Goal: Complete application form

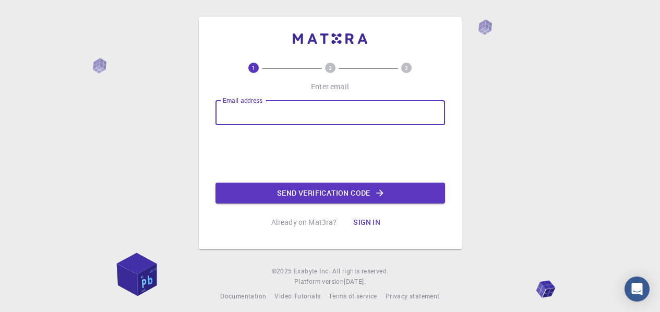
type input "[EMAIL_ADDRESS][DOMAIN_NAME]"
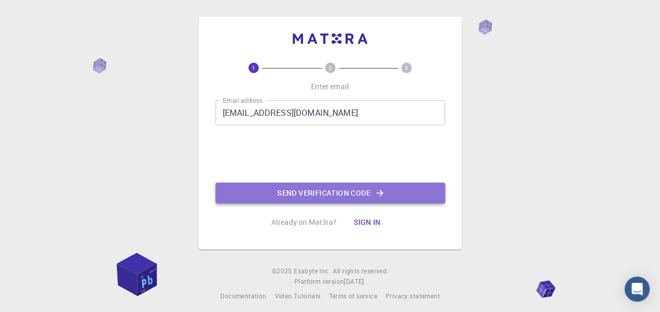
click at [382, 188] on icon "button" at bounding box center [379, 193] width 10 height 10
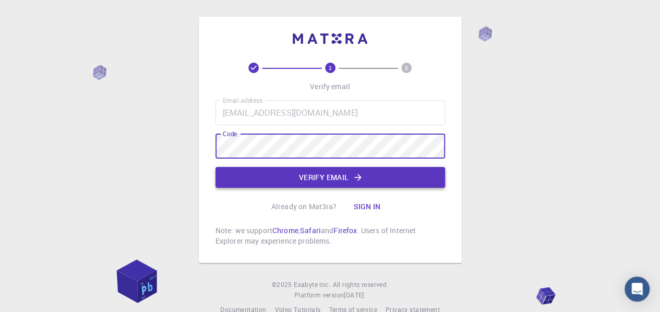
click at [323, 172] on button "Verify email" at bounding box center [329, 177] width 229 height 21
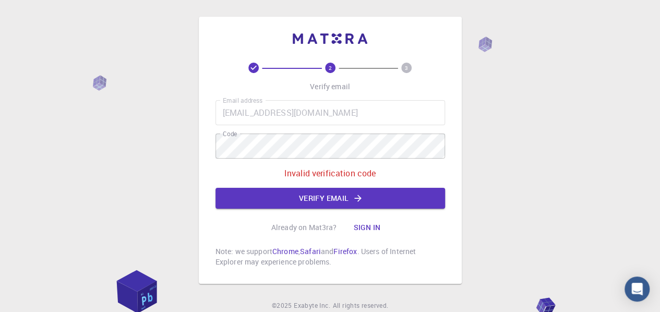
click at [322, 168] on p "Invalid verification code" at bounding box center [330, 173] width 92 height 13
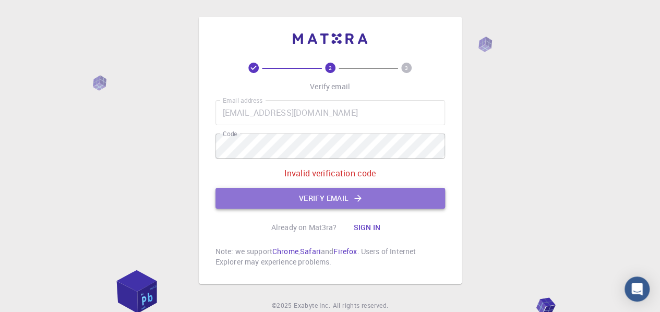
click at [357, 200] on icon "button" at bounding box center [358, 198] width 10 height 10
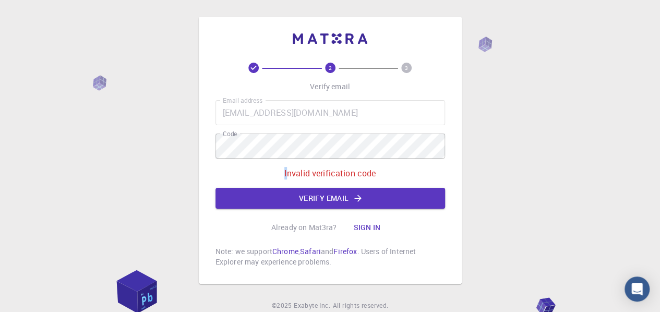
click at [261, 143] on div "Email address [EMAIL_ADDRESS][DOMAIN_NAME] Email address Code Code Invalid veri…" at bounding box center [329, 154] width 229 height 108
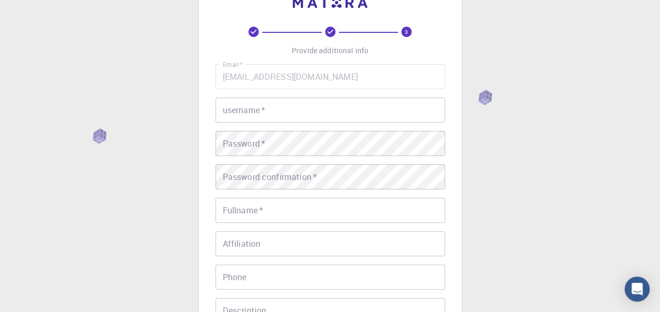
scroll to position [38, 0]
click at [251, 102] on input "username   *" at bounding box center [329, 107] width 229 height 25
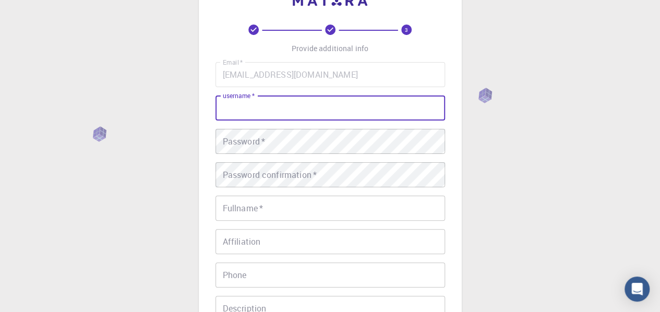
type input "a"
type input "[PERSON_NAME]"
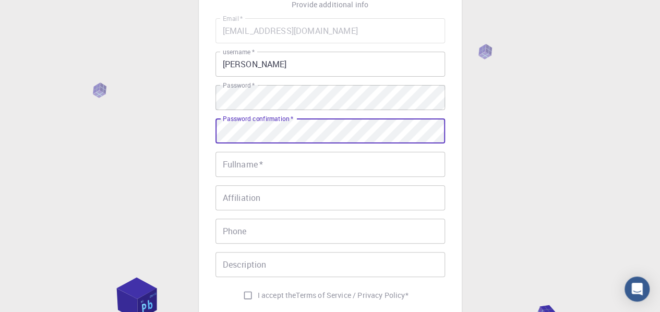
scroll to position [87, 0]
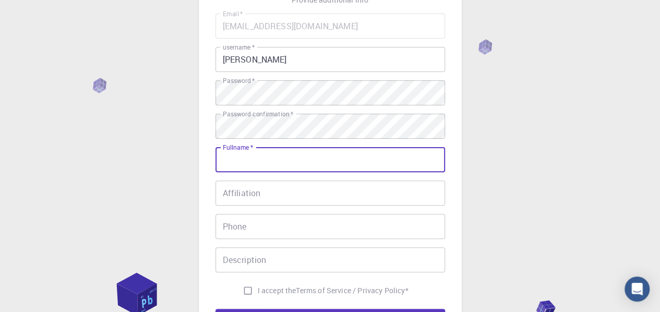
click at [248, 162] on input "Fullname   *" at bounding box center [329, 159] width 229 height 25
click at [299, 158] on input "الاسم الكامل   *" at bounding box center [329, 159] width 229 height 25
type input "[PERSON_NAME]"
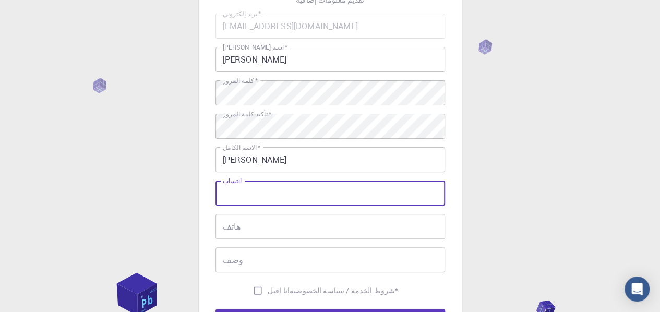
click at [273, 190] on input "انتساب" at bounding box center [329, 192] width 229 height 25
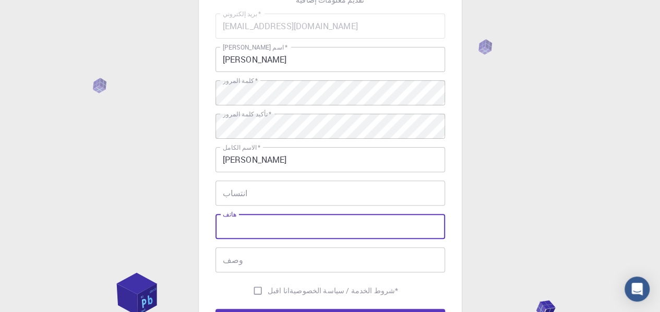
click at [300, 237] on input "هاتف" at bounding box center [329, 226] width 229 height 25
type input "01060889767"
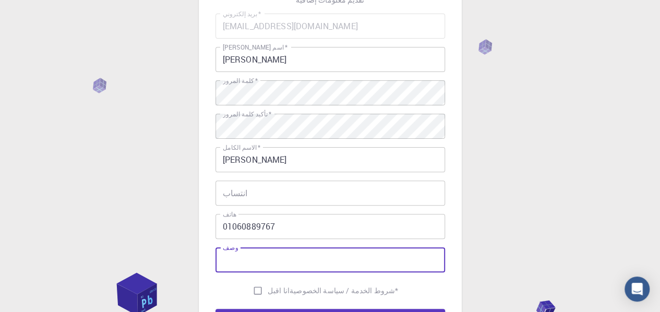
click at [275, 261] on input "وصف" at bounding box center [329, 259] width 229 height 25
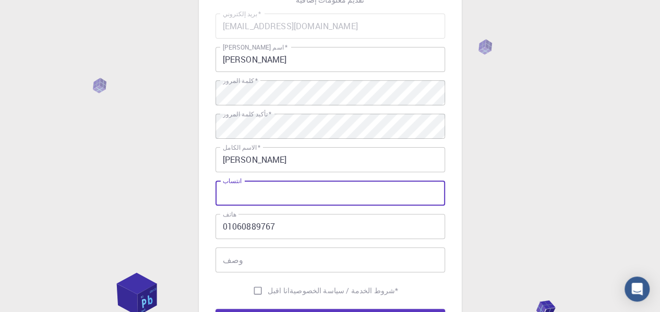
click at [277, 202] on input "انتساب" at bounding box center [329, 192] width 229 height 25
type input "[PERSON_NAME]"
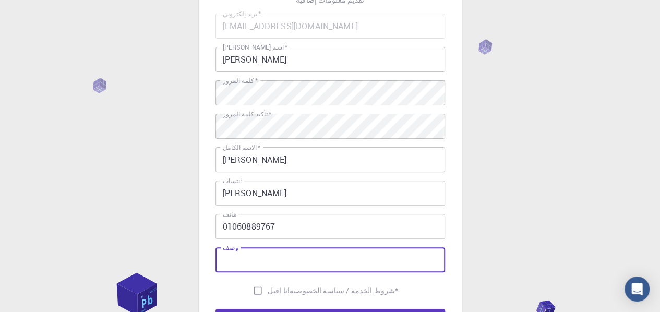
click at [236, 266] on input "وصف" at bounding box center [329, 259] width 229 height 25
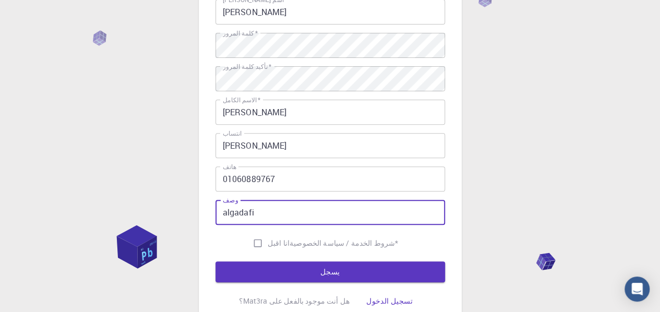
scroll to position [137, 0]
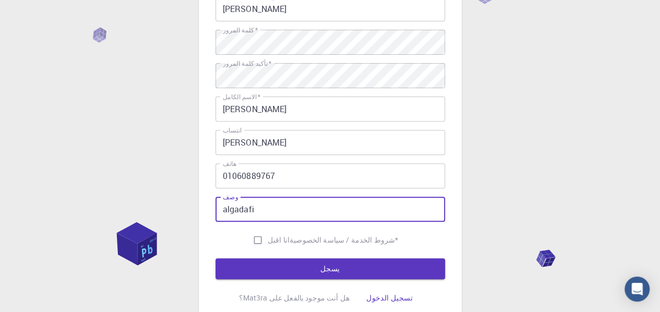
type input "algadafi"
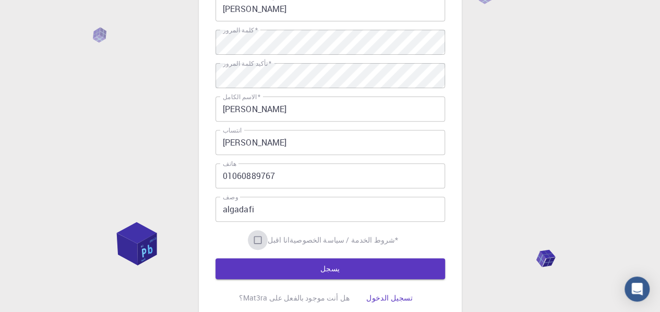
click at [265, 237] on input "انا اقبل شروط الخدمة / سياسة الخصوصية *" at bounding box center [258, 240] width 20 height 20
checkbox input "true"
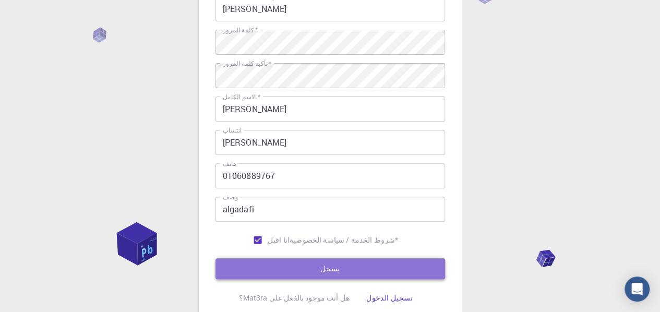
click at [278, 258] on button "يسجل" at bounding box center [329, 268] width 229 height 21
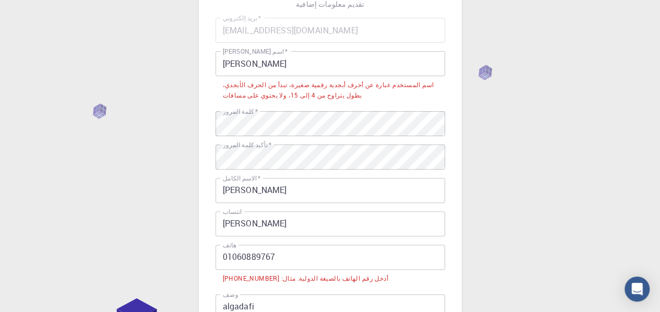
scroll to position [81, 0]
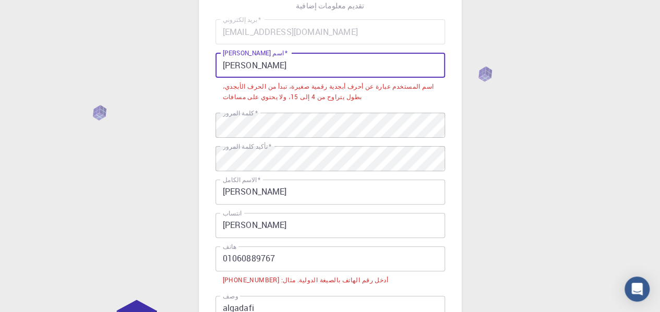
click at [287, 67] on input "[PERSON_NAME]" at bounding box center [329, 65] width 229 height 25
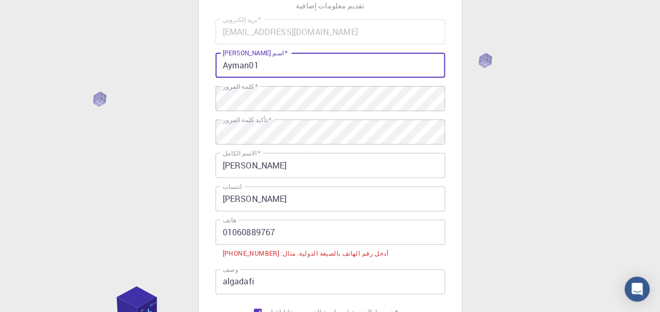
scroll to position [153, 0]
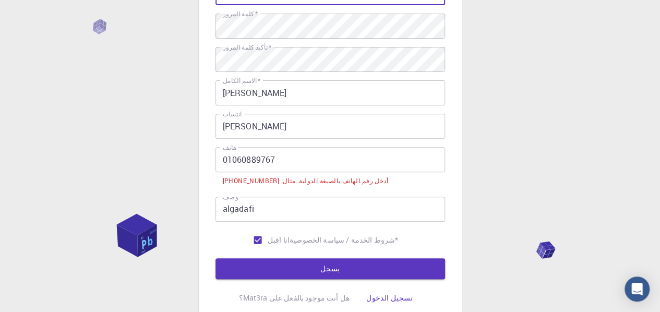
type input "Ayman01"
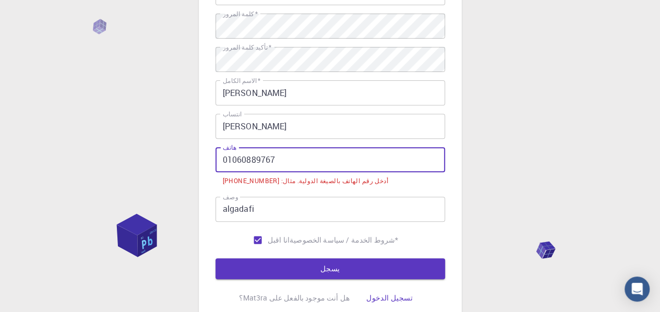
click at [215, 162] on input "01060889767" at bounding box center [329, 159] width 229 height 25
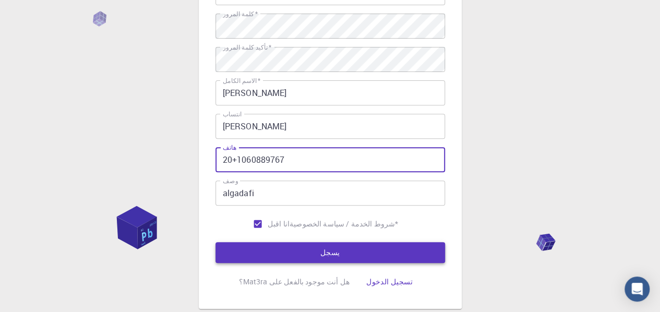
type input "20+1060889767"
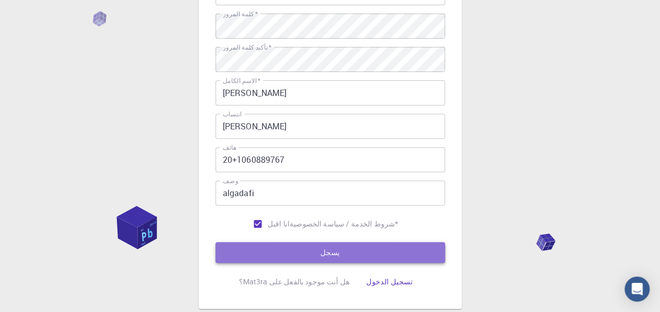
click at [309, 242] on button "يسجل" at bounding box center [329, 252] width 229 height 21
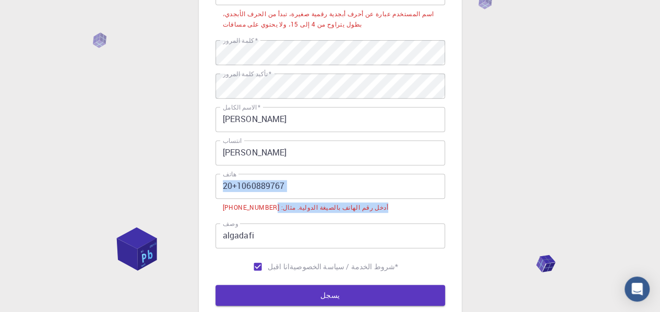
drag, startPoint x: 220, startPoint y: 210, endPoint x: 321, endPoint y: 197, distance: 102.1
click at [321, 197] on div "هاتف 20+1060889767 هاتف أدخل رقم الهاتف بالصيغة الدولية. مثال: [PHONE_NUMBER]" at bounding box center [329, 194] width 229 height 41
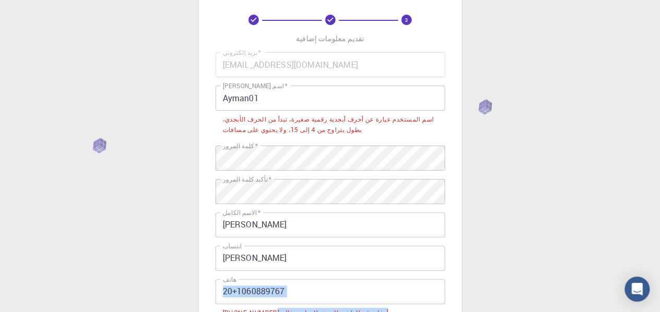
scroll to position [47, 0]
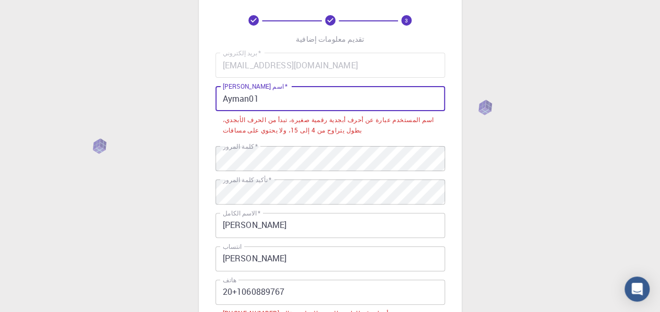
click at [290, 100] on input "Ayman01" at bounding box center [329, 98] width 229 height 25
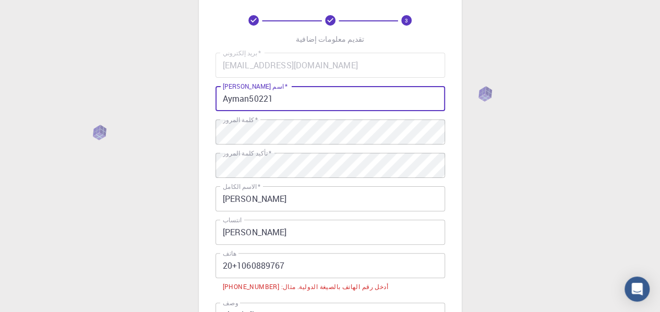
scroll to position [236, 0]
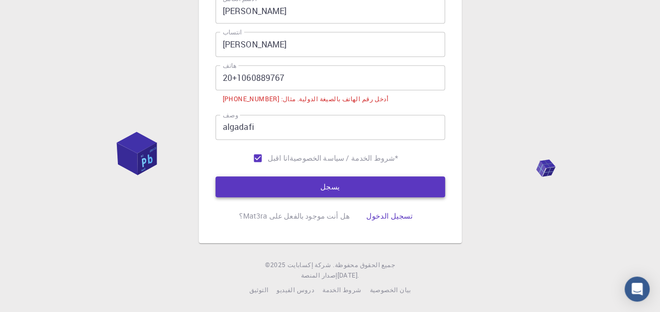
type input "Ayman50221"
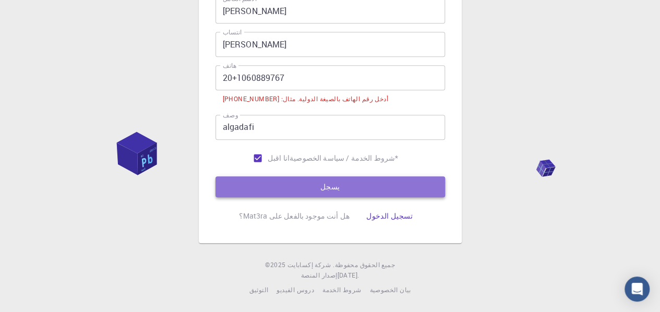
click at [284, 186] on button "يسجل" at bounding box center [329, 186] width 229 height 21
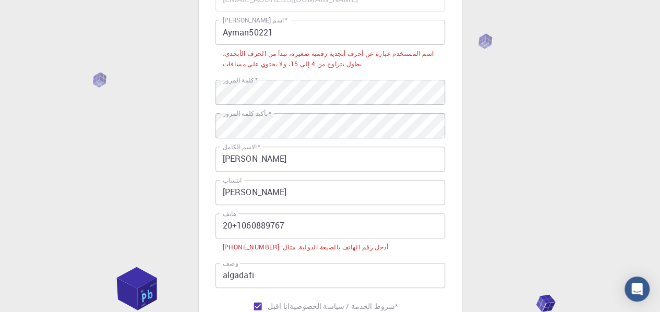
scroll to position [114, 0]
click at [274, 35] on input "Ayman50221" at bounding box center [329, 31] width 229 height 25
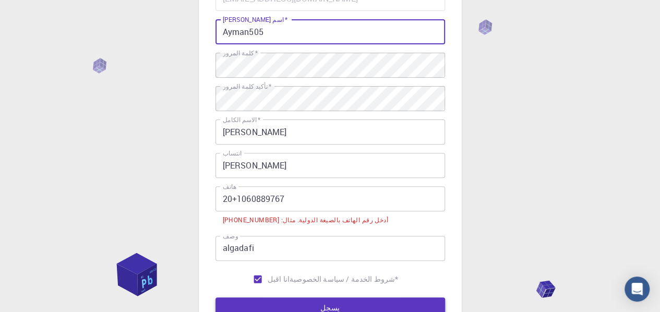
type input "Ayman505"
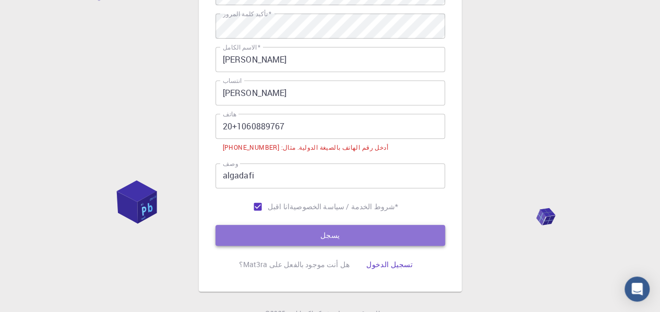
click at [353, 237] on button "يسجل" at bounding box center [329, 235] width 229 height 21
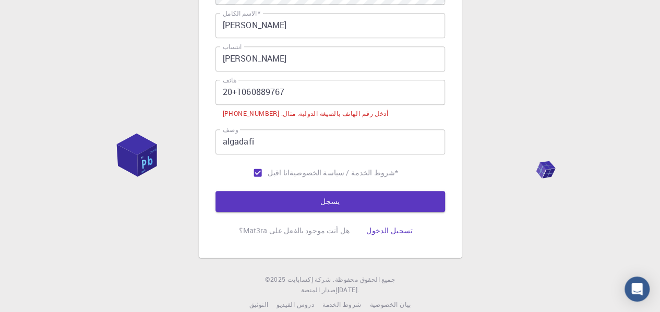
scroll to position [262, 0]
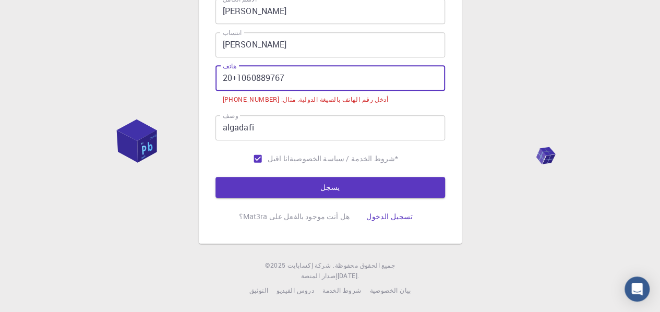
click at [307, 81] on input "20+1060889767" at bounding box center [329, 78] width 229 height 25
click at [238, 77] on input "20+1060889767" at bounding box center [329, 78] width 229 height 25
drag, startPoint x: 299, startPoint y: 76, endPoint x: 192, endPoint y: 78, distance: 106.4
click at [192, 78] on div "3 تقديم معلومات إضافية بريد إلكتروني   * [EMAIL_ADDRESS][DOMAIN_NAME] بريد إلكت…" at bounding box center [330, 25] width 660 height 573
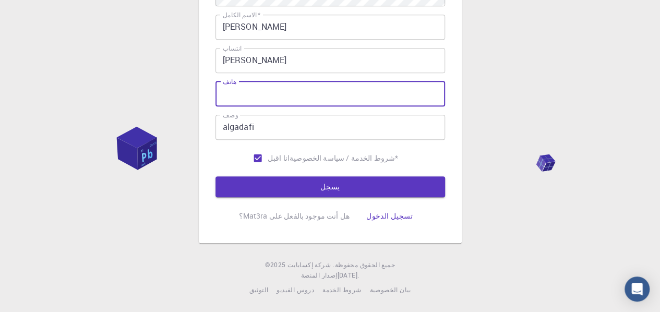
paste input "[PHONE_NUMBER]"
type input "[PHONE_NUMBER]"
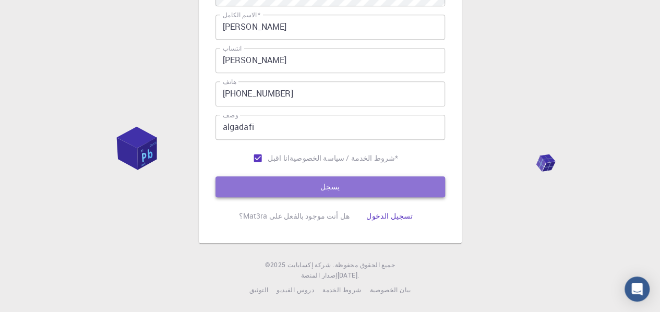
click at [266, 177] on button "يسجل" at bounding box center [329, 186] width 229 height 21
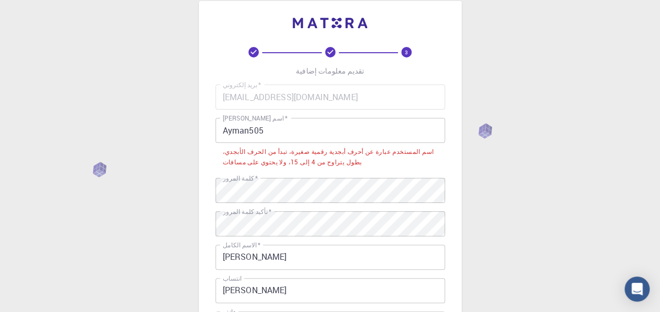
scroll to position [15, 0]
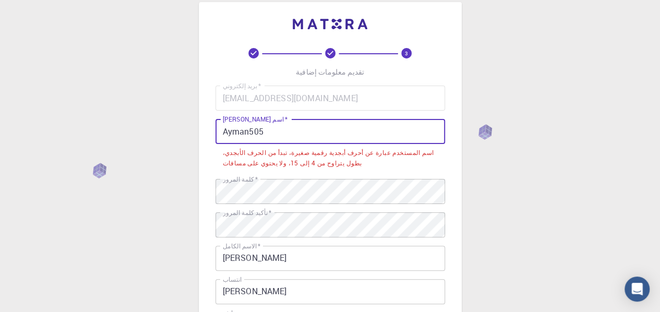
click at [269, 129] on input "Ayman505" at bounding box center [329, 131] width 229 height 25
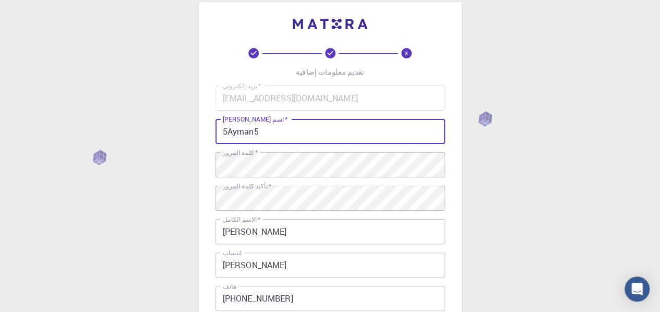
scroll to position [220, 0]
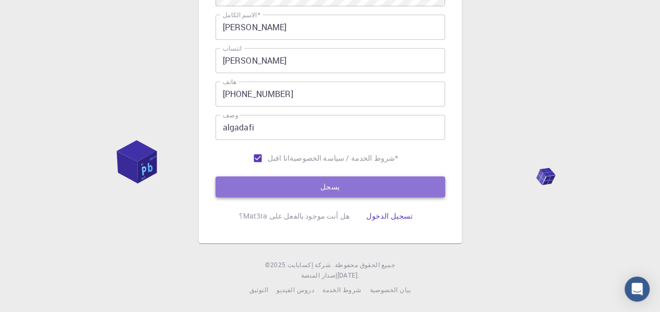
click at [274, 191] on button "يسجل" at bounding box center [329, 186] width 229 height 21
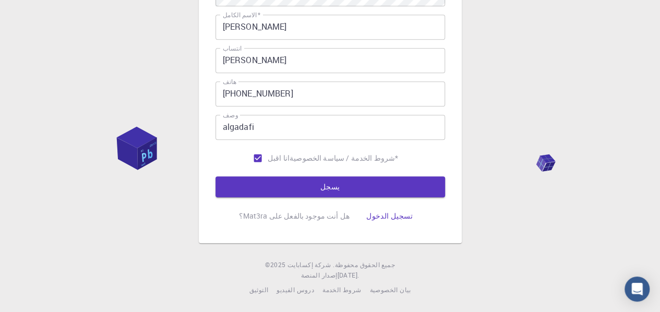
scroll to position [0, 0]
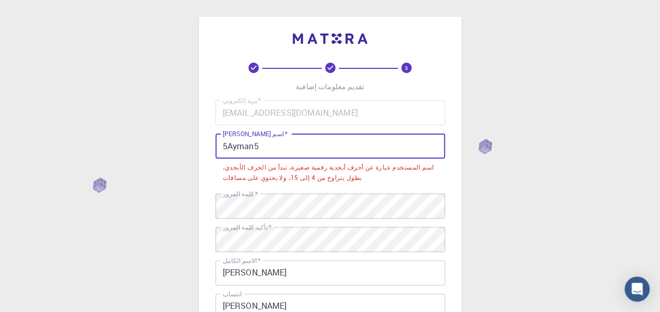
click at [280, 148] on input "5Ayman5" at bounding box center [329, 145] width 229 height 25
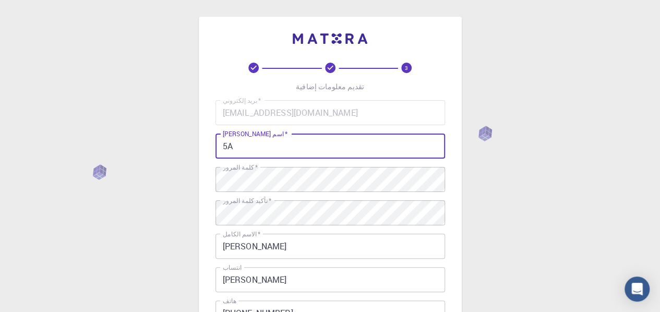
type input "5"
type input "ش"
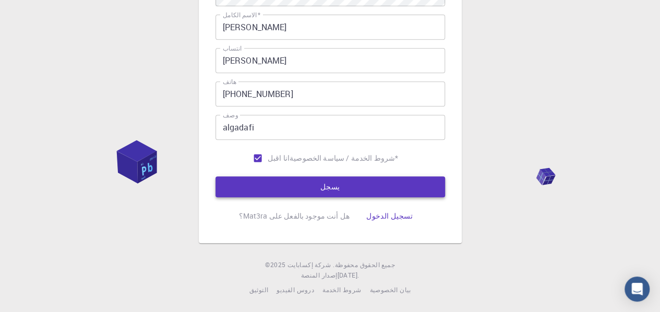
type input "ayman55"
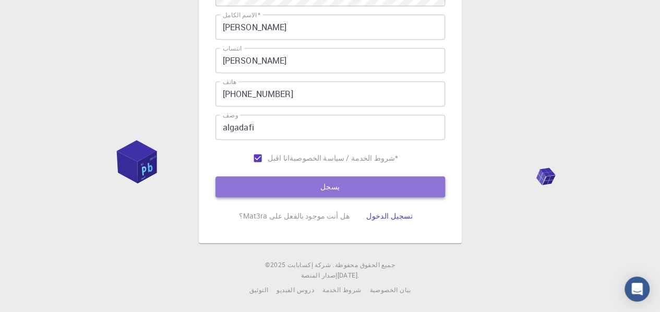
click at [303, 181] on button "يسجل" at bounding box center [329, 186] width 229 height 21
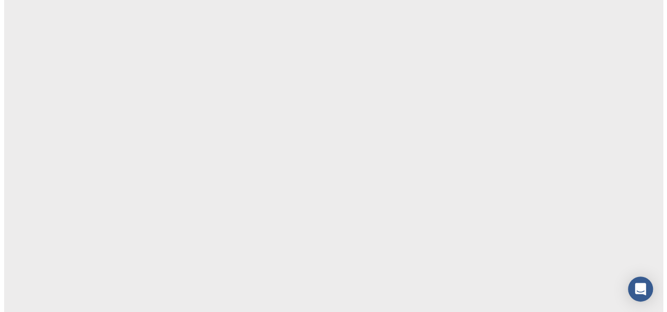
scroll to position [0, 0]
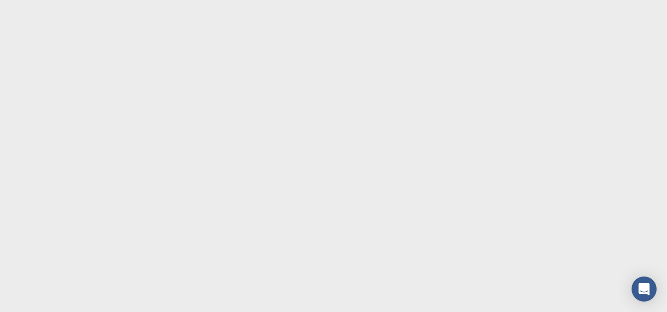
drag, startPoint x: 349, startPoint y: 41, endPoint x: 340, endPoint y: 84, distance: 43.7
click at [340, 84] on body "Original text Rate this translation Your feedback will be used to help improve …" at bounding box center [333, 156] width 667 height 312
click at [340, 85] on body "Original text Rate this translation Your feedback will be used to help improve …" at bounding box center [333, 156] width 667 height 312
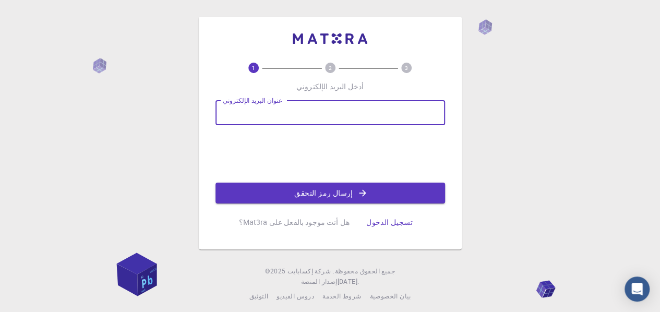
drag, startPoint x: 293, startPoint y: 125, endPoint x: 408, endPoint y: -1, distance: 170.5
click at [408, 0] on div "1 2 3 أدخل البريد الإلكتروني عنوان البريد الإلكتروني عنوان البريد الإلكتروني إر…" at bounding box center [330, 124] width 263 height 249
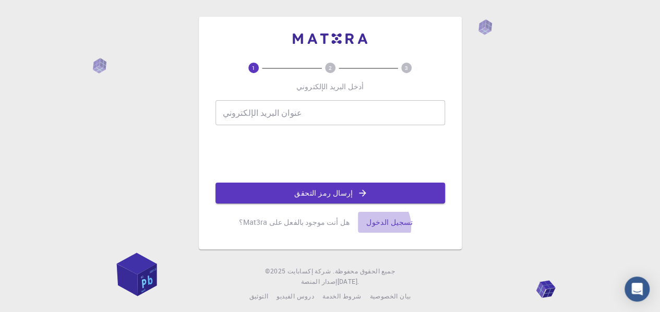
click at [367, 226] on font "تسجيل الدخول" at bounding box center [389, 222] width 46 height 10
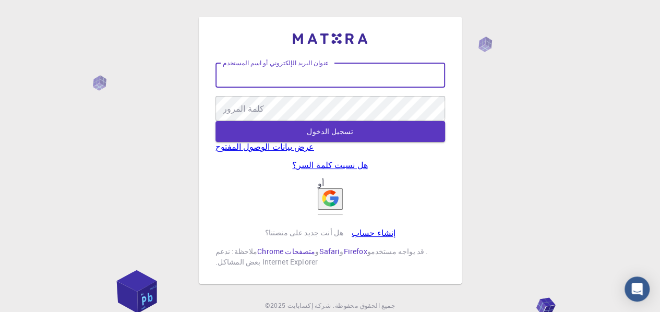
click at [291, 72] on input "عنوان البريد الإلكتروني أو اسم المستخدم" at bounding box center [329, 75] width 229 height 25
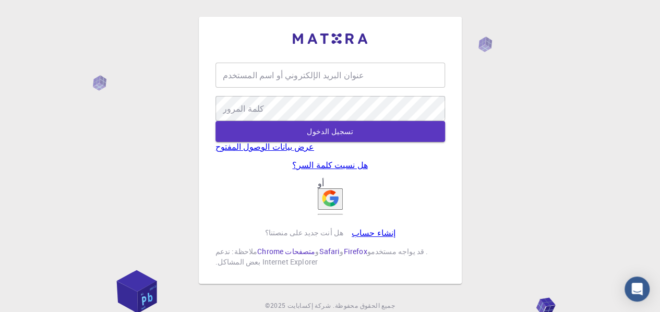
type input "ayman55"
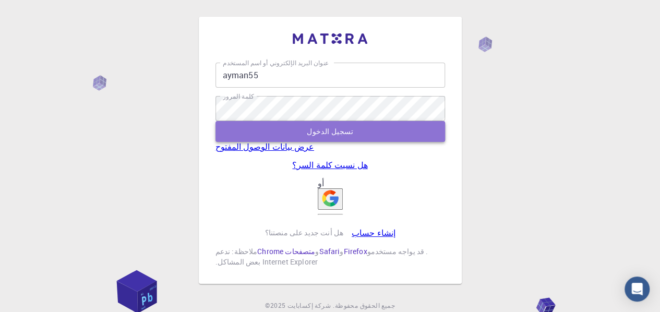
click at [286, 142] on button "تسجيل الدخول" at bounding box center [329, 131] width 229 height 21
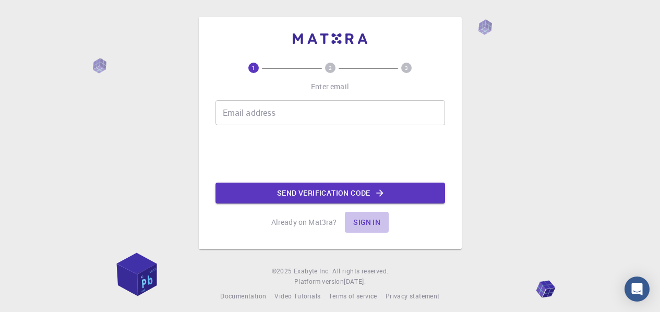
click at [360, 223] on button "Sign in" at bounding box center [367, 222] width 44 height 21
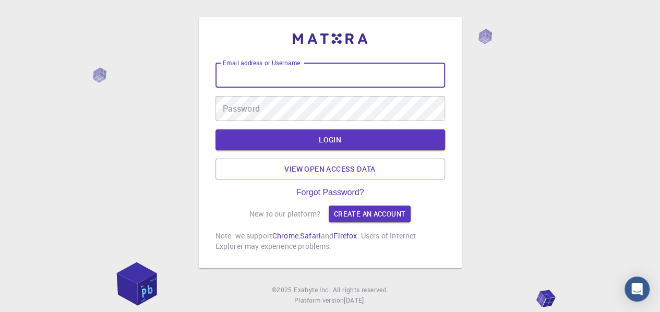
click at [258, 84] on input "Email address or Username" at bounding box center [329, 75] width 229 height 25
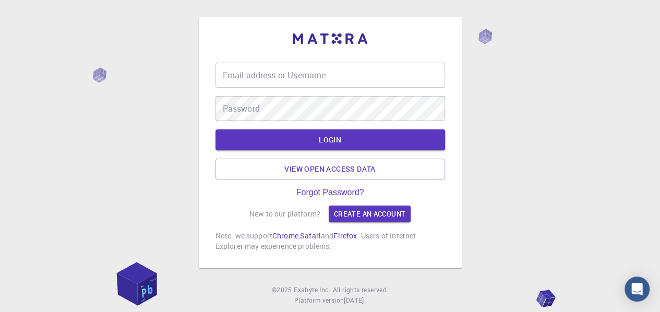
type input "ayman55"
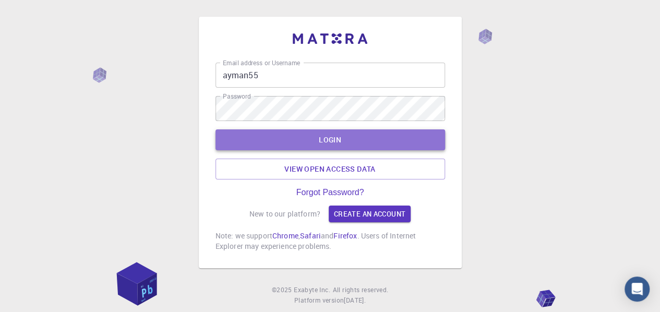
click at [287, 141] on button "LOGIN" at bounding box center [329, 139] width 229 height 21
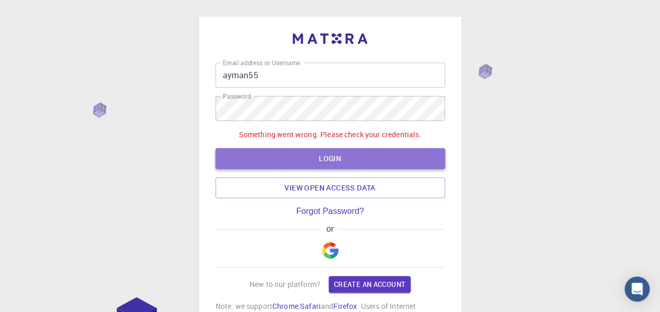
click at [300, 157] on button "LOGIN" at bounding box center [329, 158] width 229 height 21
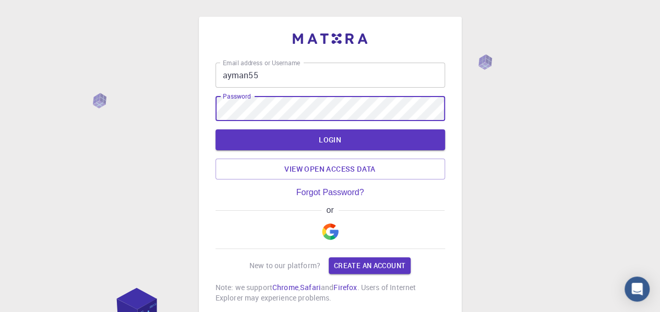
click at [215, 129] on button "LOGIN" at bounding box center [329, 139] width 229 height 21
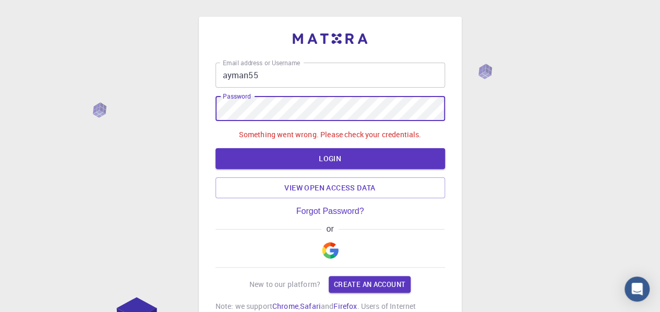
click at [132, 115] on div "Email address or Username ayman55 Email address or Username Password Password S…" at bounding box center [330, 203] width 660 height 407
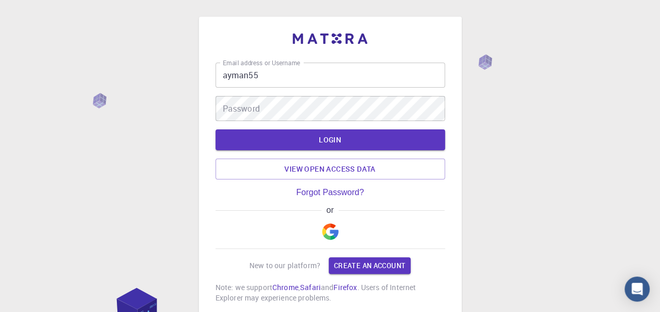
drag, startPoint x: 257, startPoint y: 66, endPoint x: 104, endPoint y: 66, distance: 152.8
click at [104, 66] on div "Email address or Username ayman55 Email address or Username Password Password L…" at bounding box center [330, 194] width 660 height 388
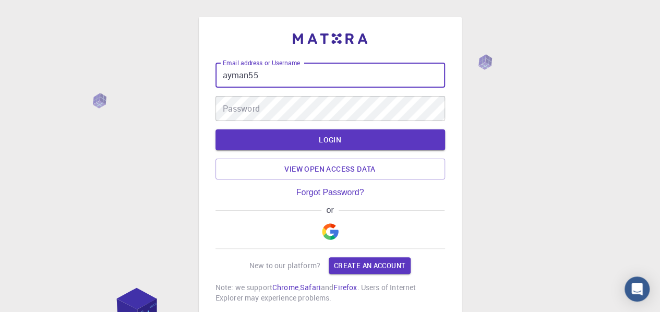
click at [264, 69] on input "ayman55" at bounding box center [329, 75] width 229 height 25
drag, startPoint x: 264, startPoint y: 69, endPoint x: 114, endPoint y: 70, distance: 149.7
click at [114, 70] on div "Email address or Username ayman55 Email address or Username Password Password L…" at bounding box center [330, 194] width 660 height 388
type input "ayman55"
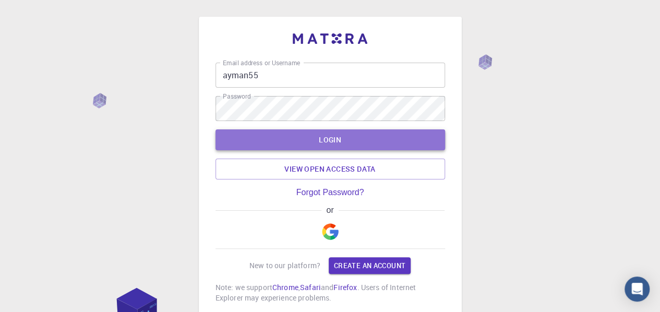
click at [281, 134] on button "LOGIN" at bounding box center [329, 139] width 229 height 21
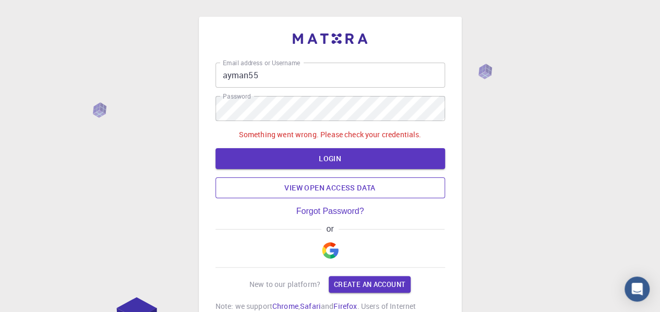
click at [291, 193] on link "View open access data" at bounding box center [329, 187] width 229 height 21
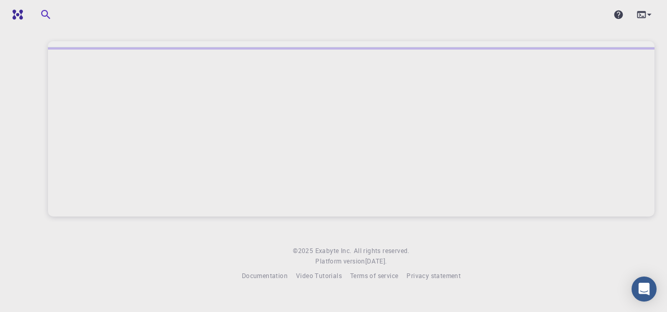
click at [291, 193] on div at bounding box center [351, 131] width 607 height 169
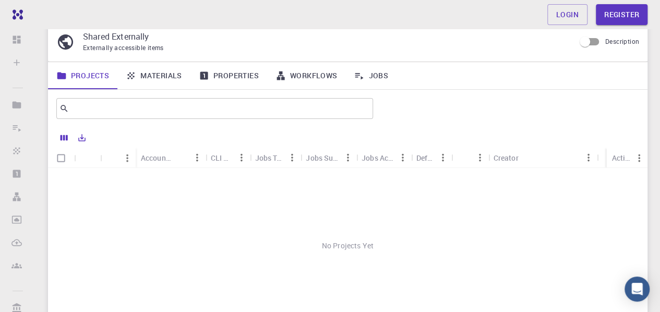
scroll to position [34, 0]
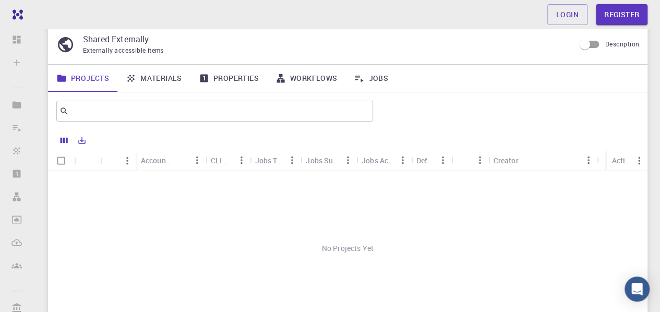
click at [119, 167] on div "Name" at bounding box center [127, 160] width 17 height 20
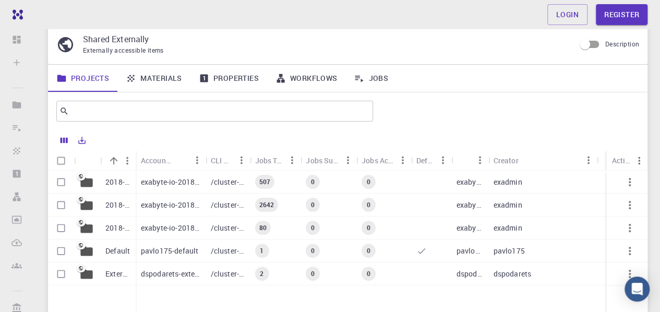
click at [178, 184] on p "exabyte-io-2018-bg-study-phase-i" at bounding box center [170, 182] width 59 height 10
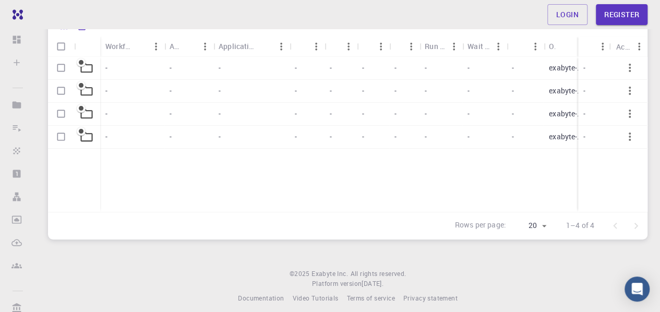
scroll to position [220, 0]
